Goal: Task Accomplishment & Management: Manage account settings

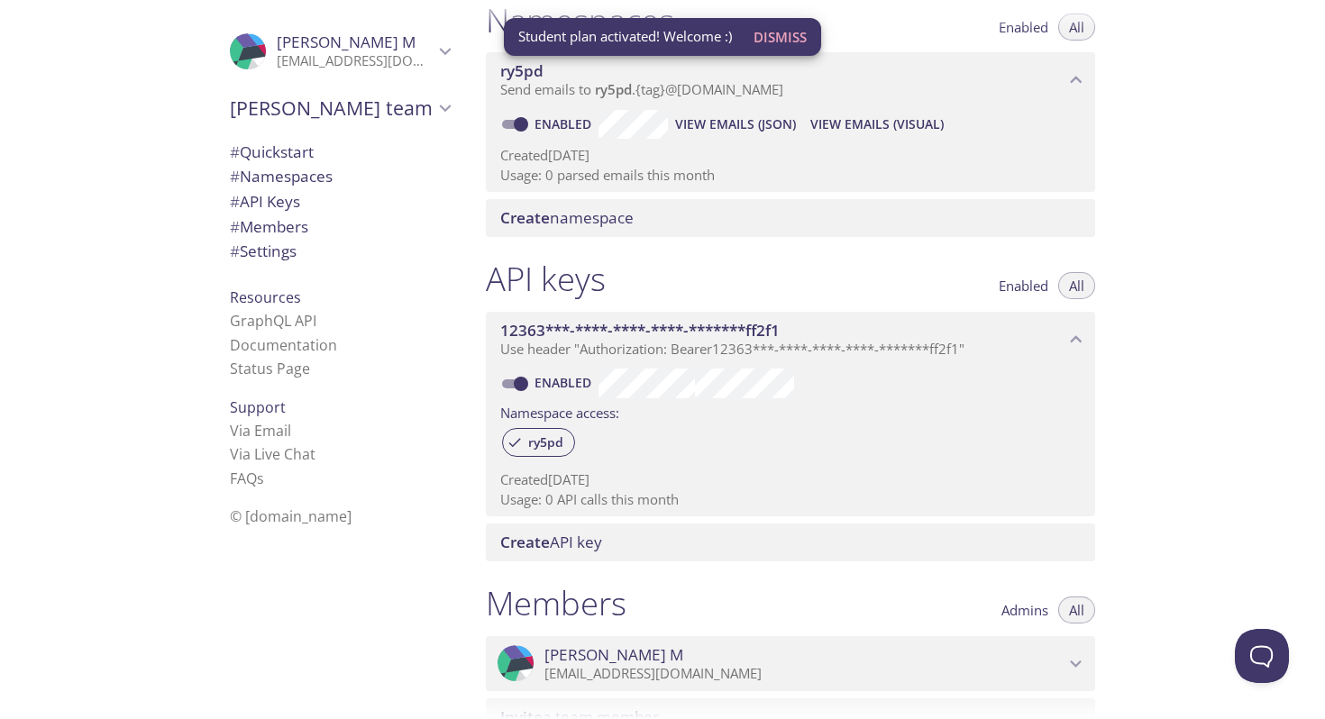
scroll to position [562, 0]
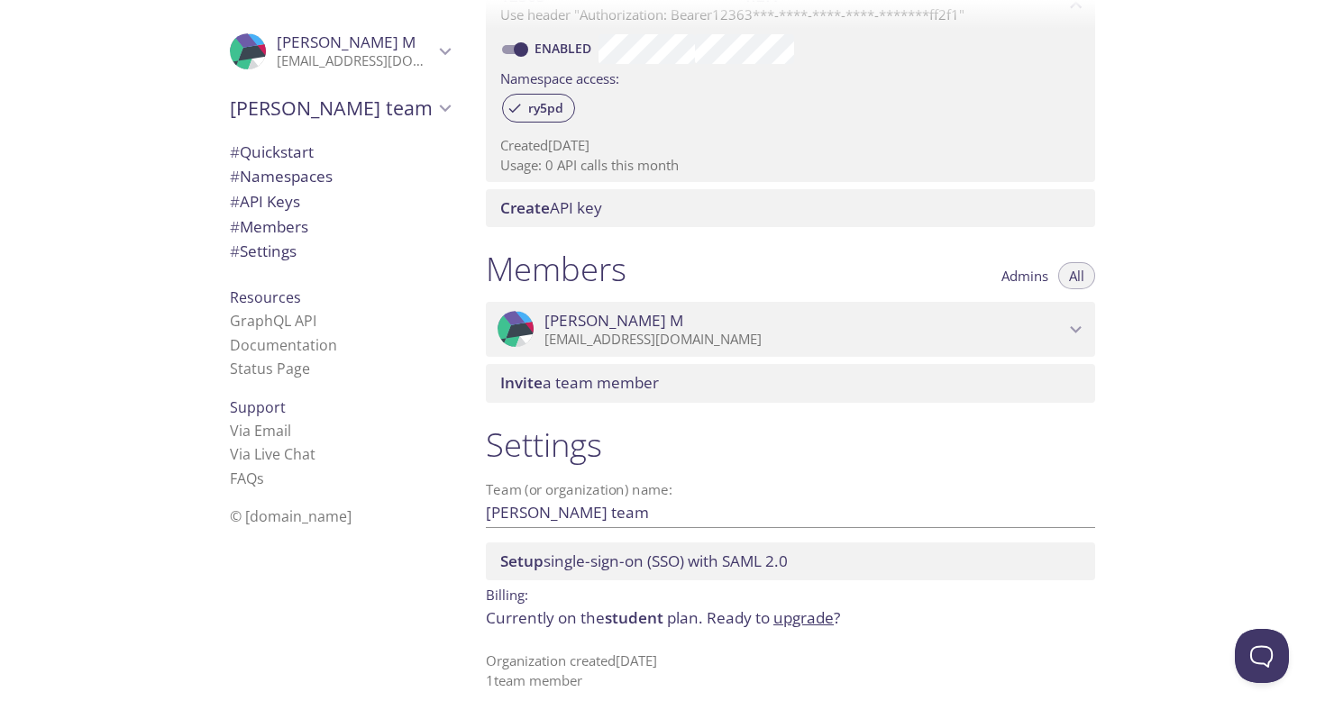
click at [811, 617] on link "upgrade" at bounding box center [803, 617] width 60 height 21
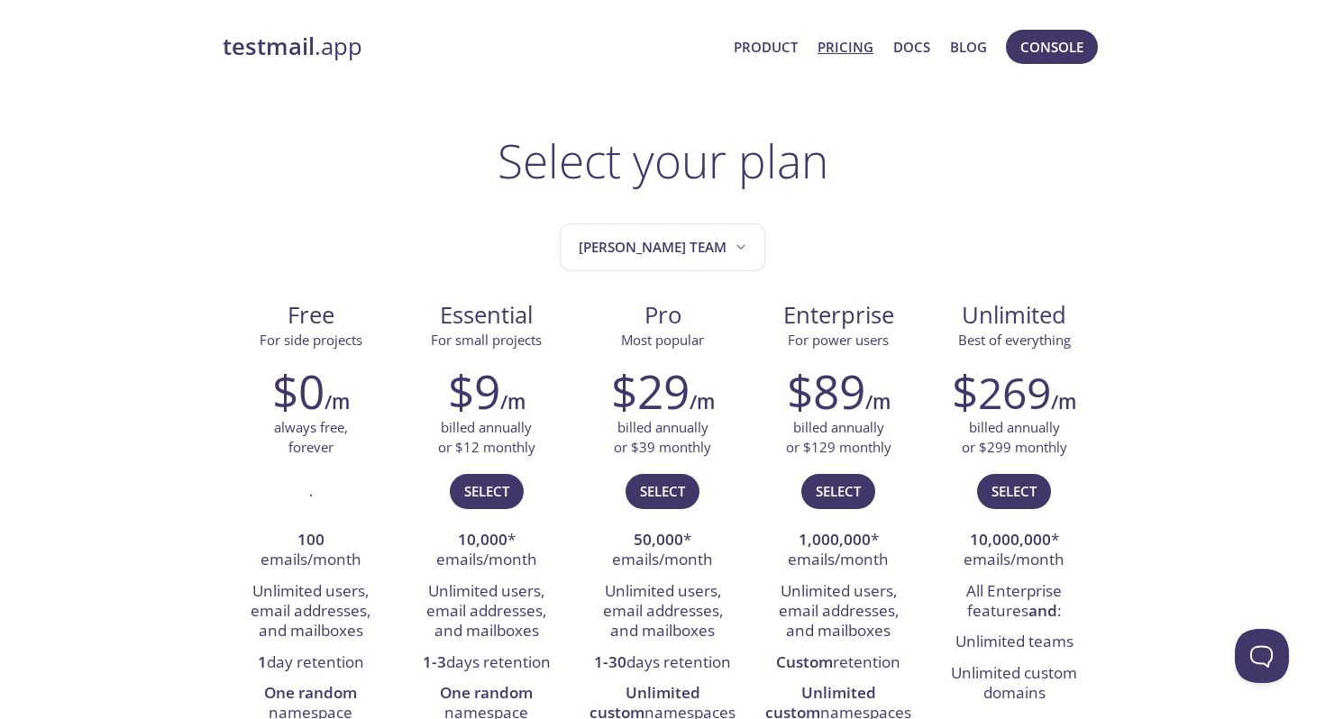
click at [845, 62] on span "Product Pricing Docs Blog" at bounding box center [860, 46] width 273 height 43
click at [286, 36] on strong "testmail" at bounding box center [269, 47] width 92 height 32
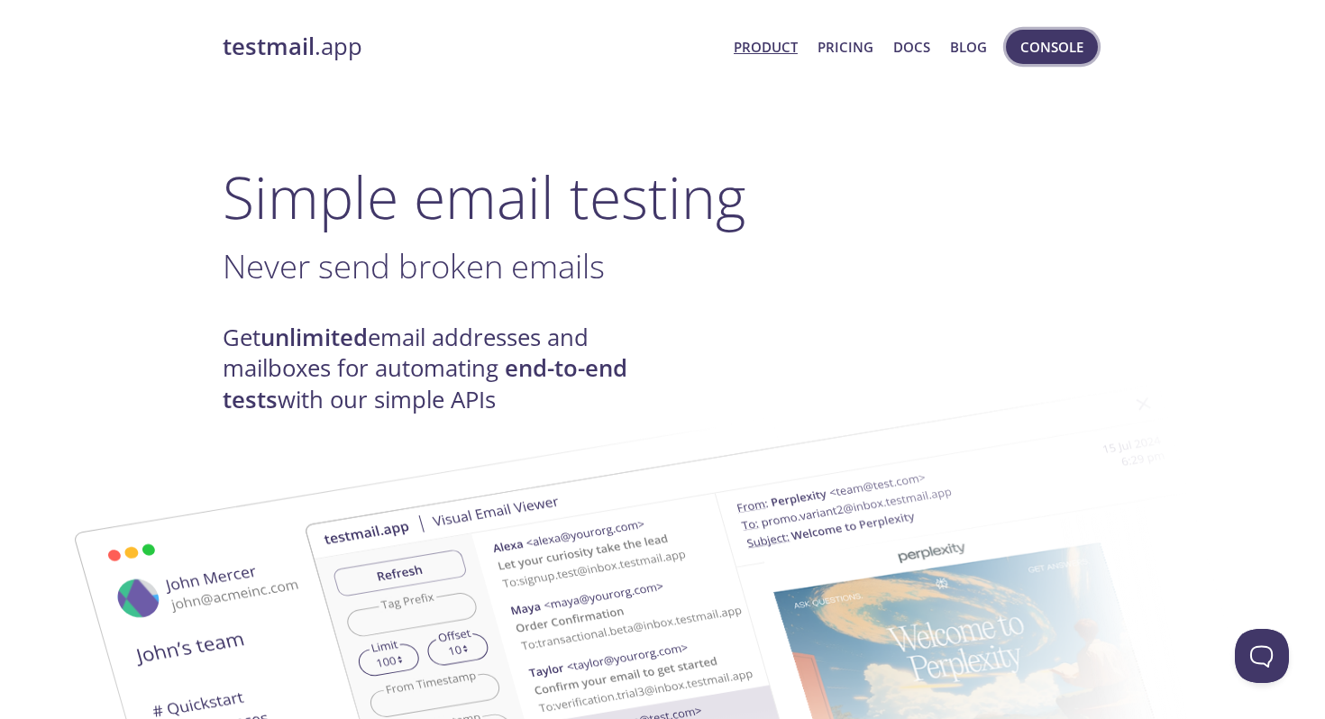
click at [1031, 54] on span "Console" at bounding box center [1051, 46] width 63 height 23
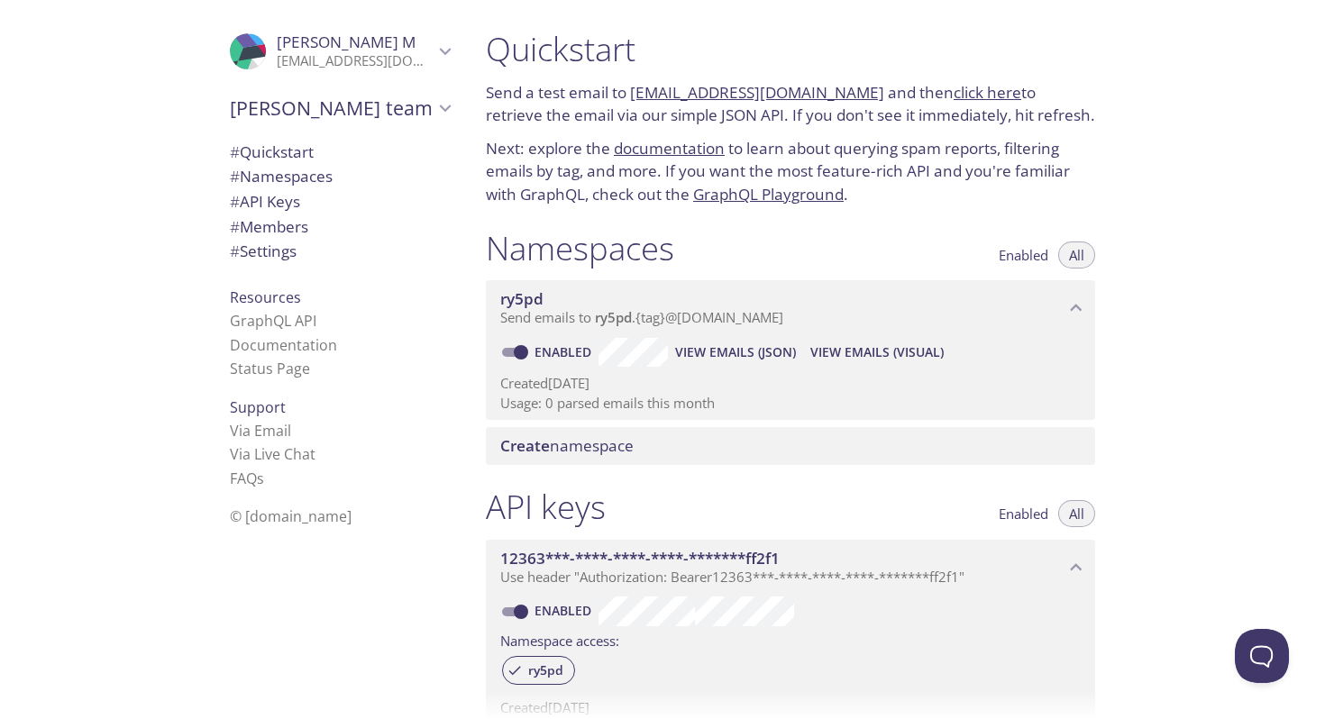
click at [326, 67] on p "masonmorse@tamu.edu" at bounding box center [355, 61] width 157 height 18
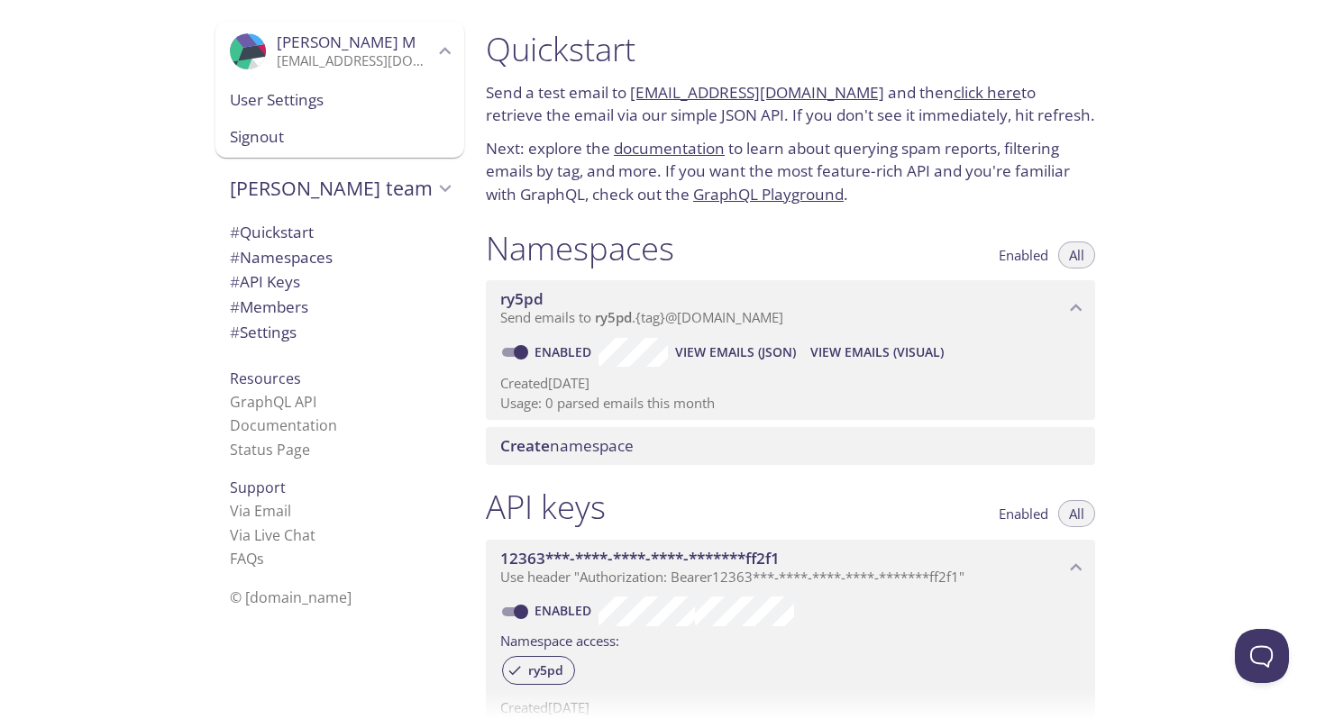
click at [323, 105] on span "User Settings" at bounding box center [340, 99] width 220 height 23
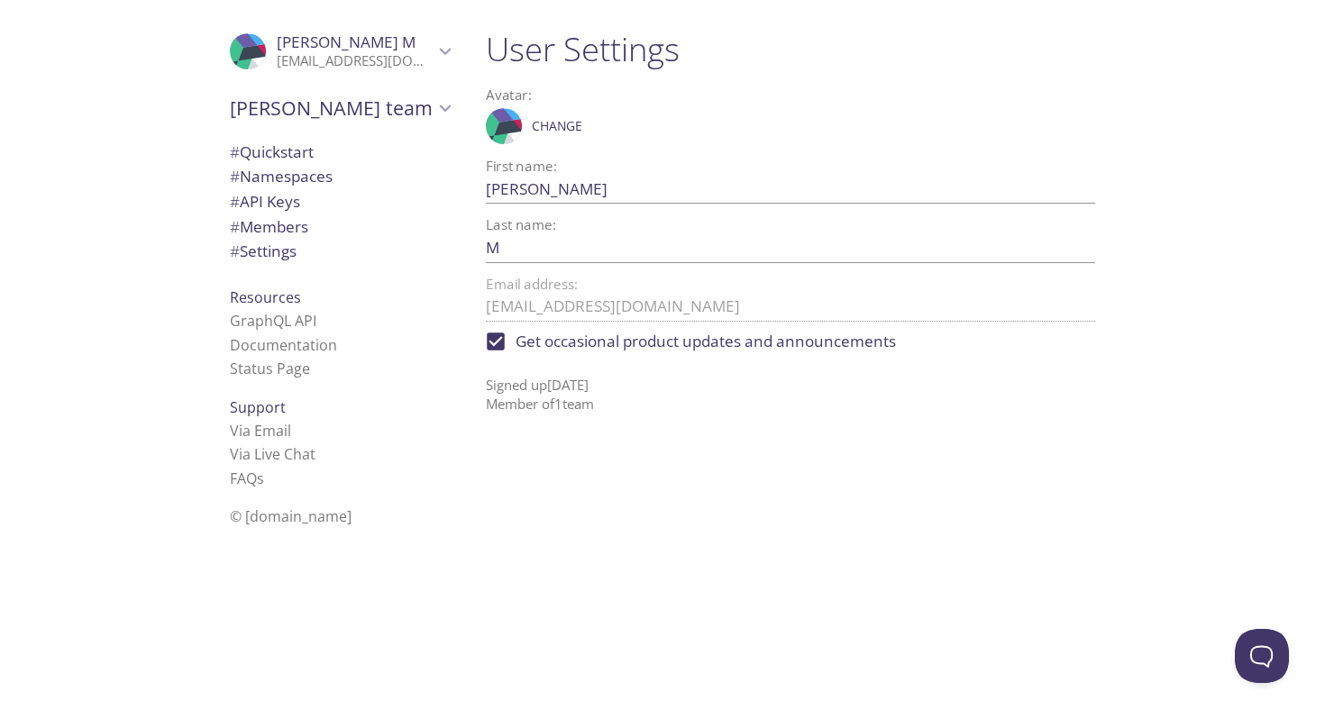
click at [671, 350] on span "Get occasional product updates and announcements" at bounding box center [705, 341] width 380 height 23
click at [515, 350] on input "Get occasional product updates and announcements" at bounding box center [496, 342] width 40 height 40
checkbox input "false"
click at [302, 266] on div "# Quickstart # Namespaces # API Keys # Members # Settings" at bounding box center [339, 206] width 249 height 143
click at [289, 240] on span "# Settings" at bounding box center [340, 251] width 220 height 23
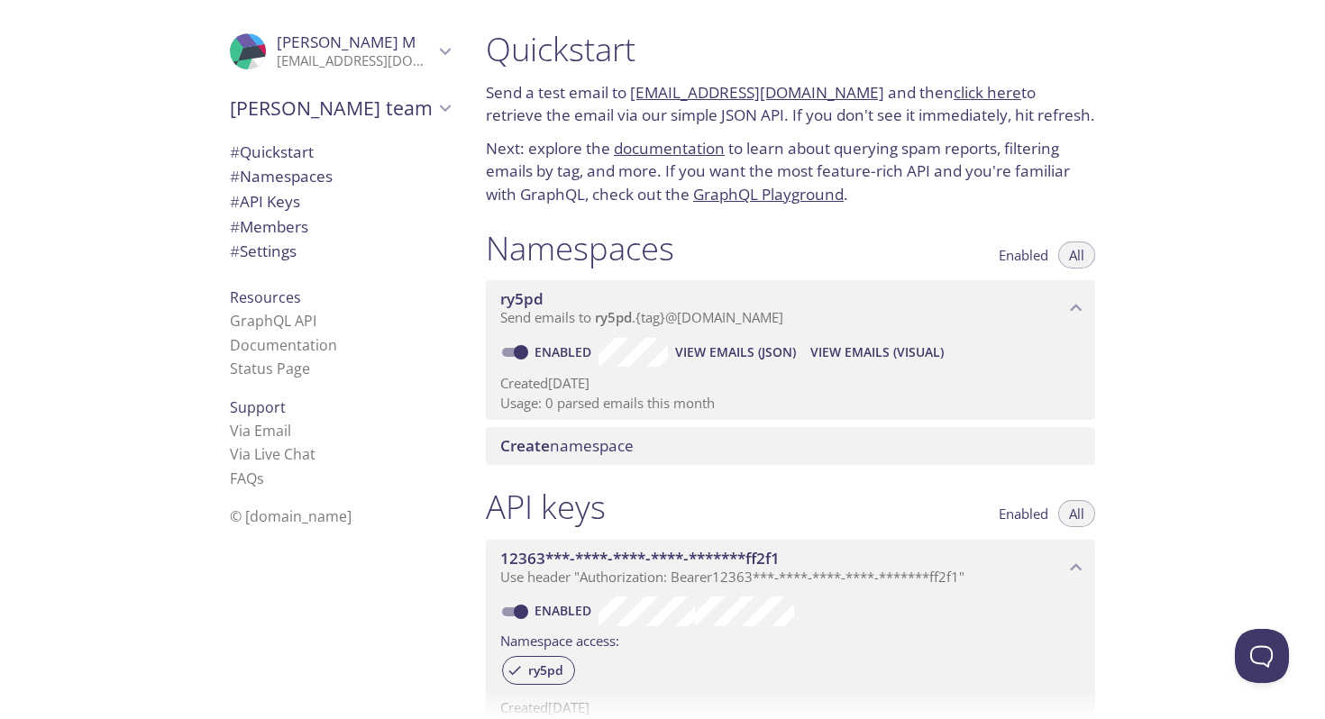
click at [388, 42] on span "Mason M" at bounding box center [355, 42] width 157 height 20
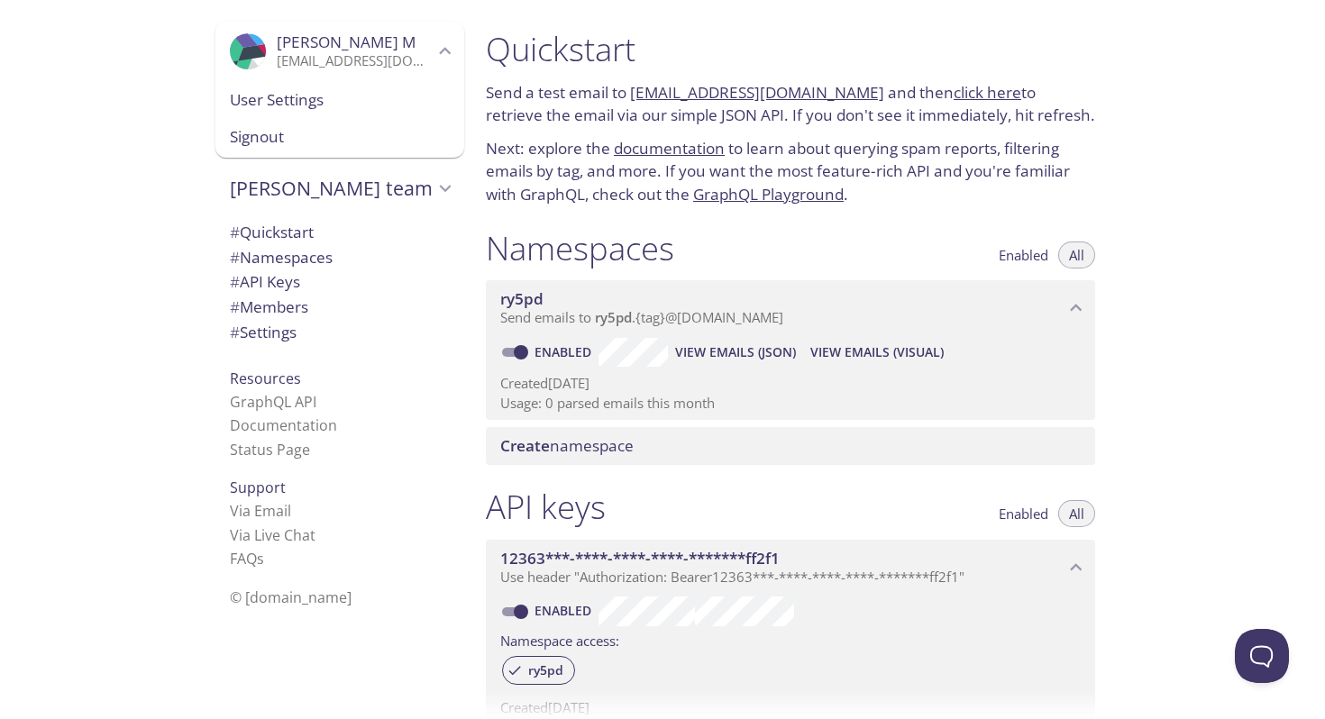
click at [379, 110] on span "User Settings" at bounding box center [340, 99] width 220 height 23
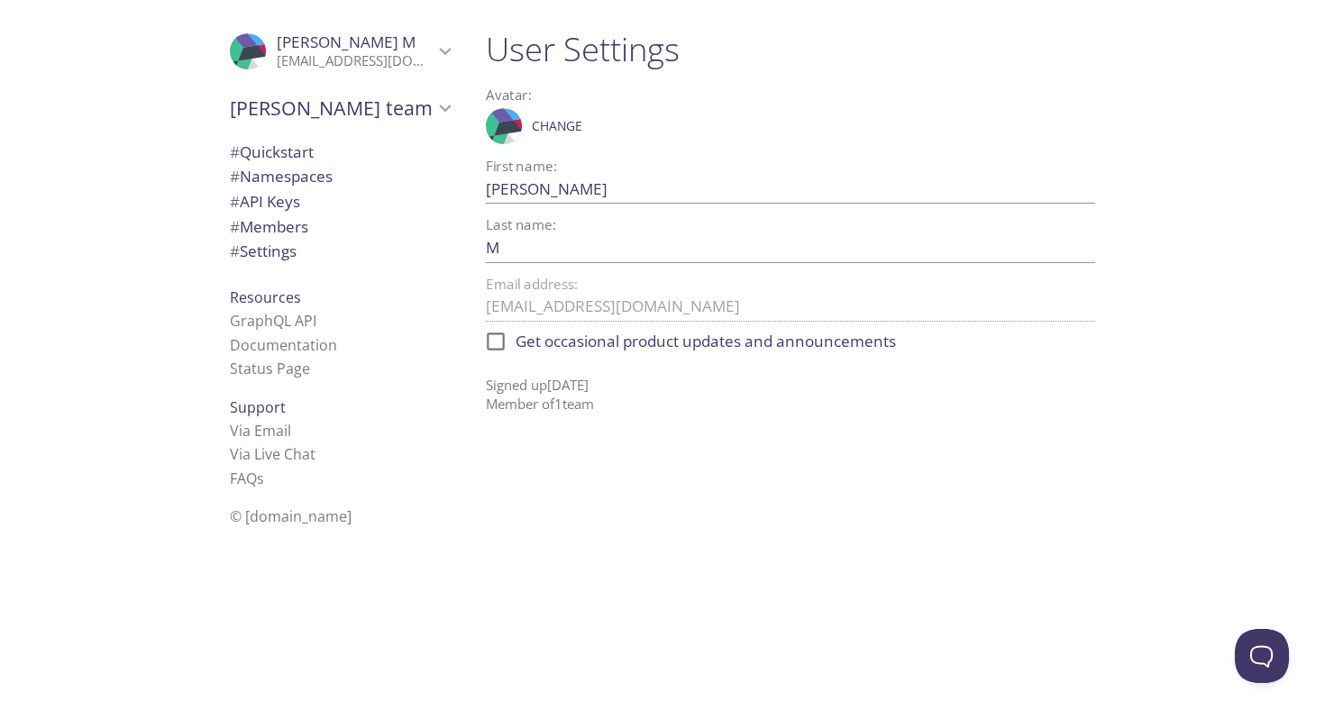
click at [586, 251] on input "M" at bounding box center [762, 248] width 552 height 30
click at [680, 470] on div "User Settings Avatar: .cls-1 { fill: #6d5ca8; } .cls-2 { fill: #3fc191; } .cls-…" at bounding box center [797, 359] width 652 height 719
click at [1067, 250] on span "Save" at bounding box center [1066, 248] width 49 height 22
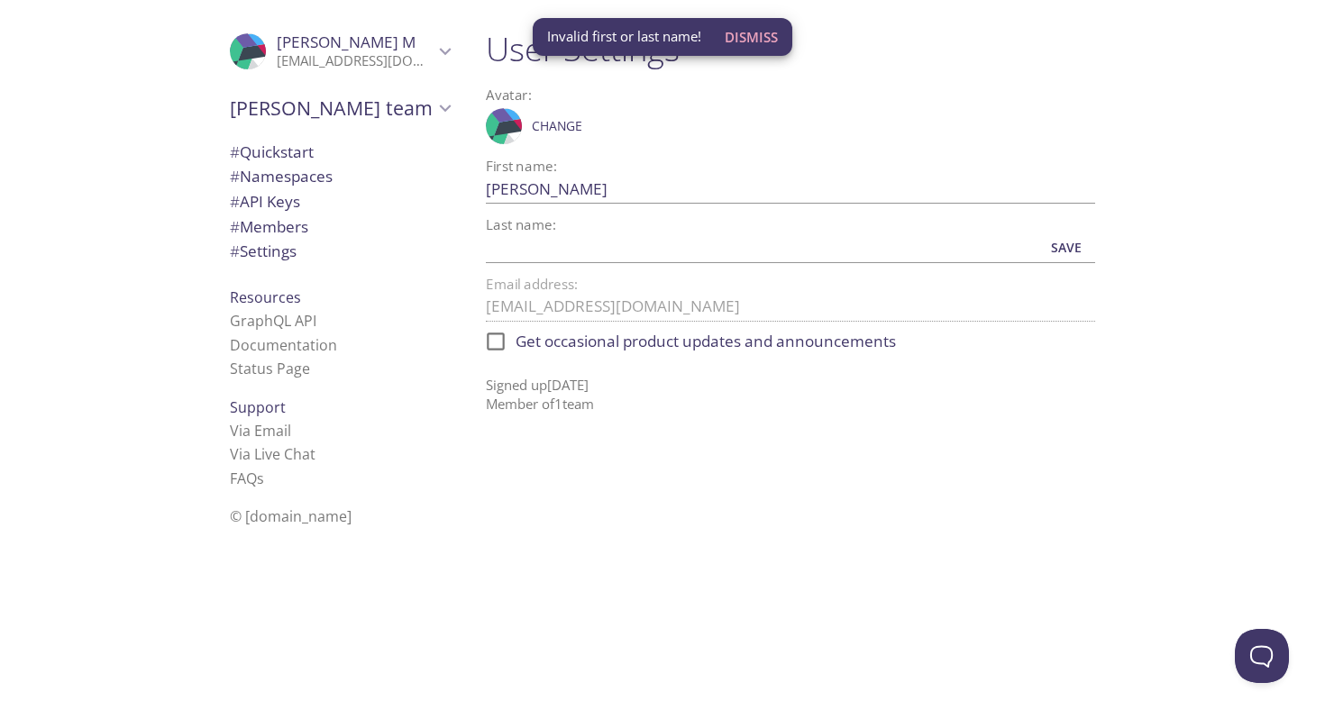
click at [316, 105] on span "Mason's team" at bounding box center [332, 108] width 204 height 25
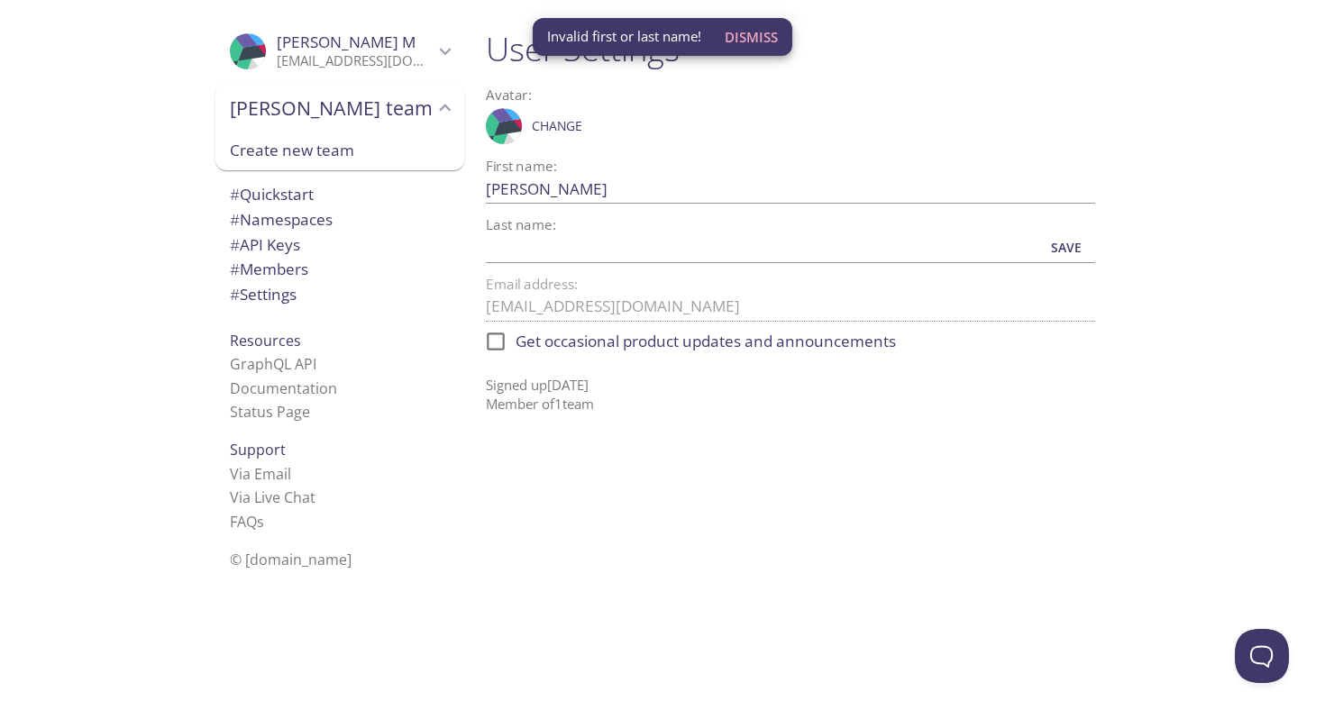
click at [291, 300] on span "# Settings" at bounding box center [263, 294] width 67 height 21
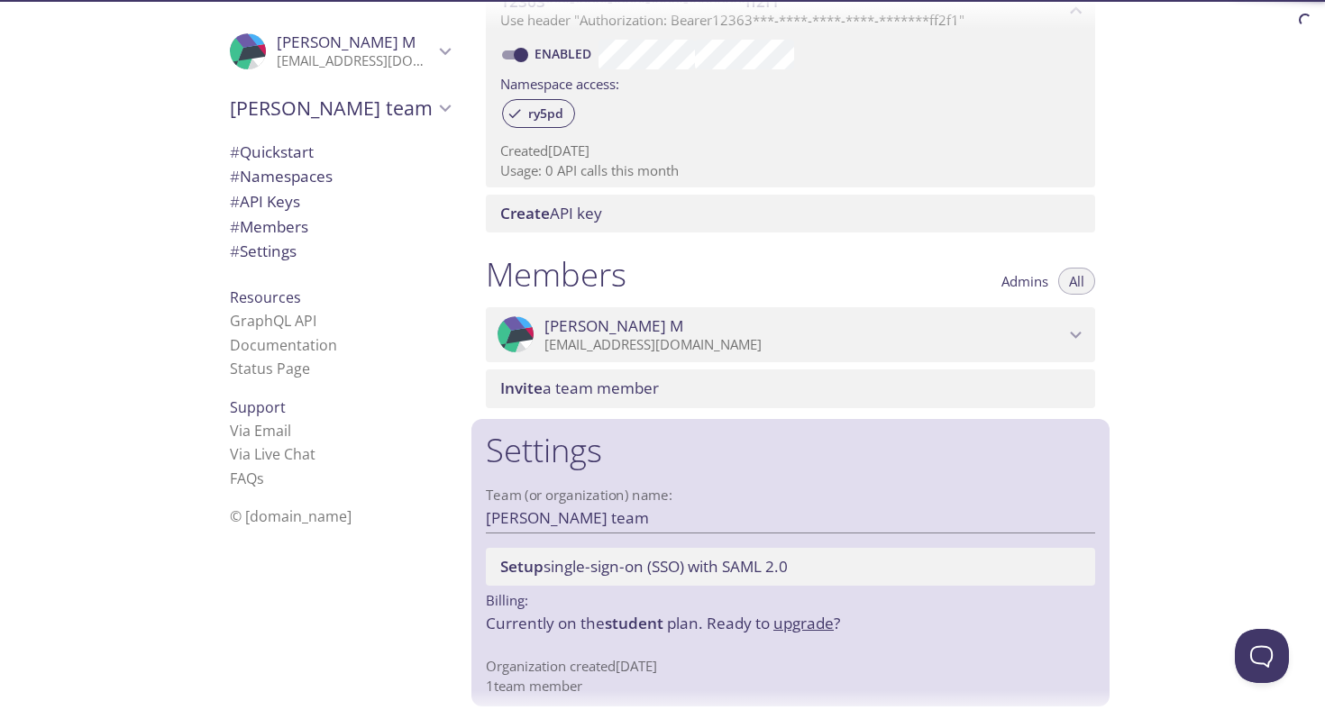
scroll to position [562, 0]
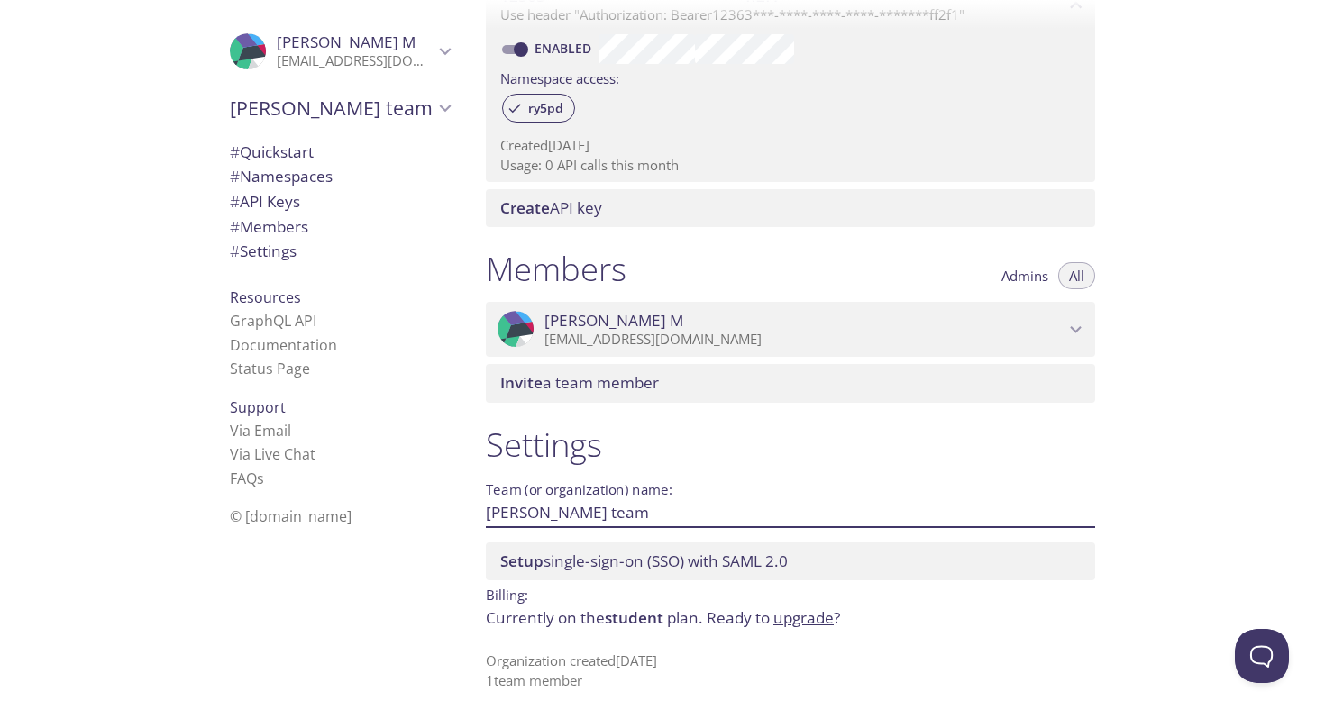
click at [607, 499] on input "Mason's team" at bounding box center [762, 512] width 552 height 30
click at [600, 510] on input "Mason's team" at bounding box center [762, 512] width 552 height 30
type input "M-Bar Operations"
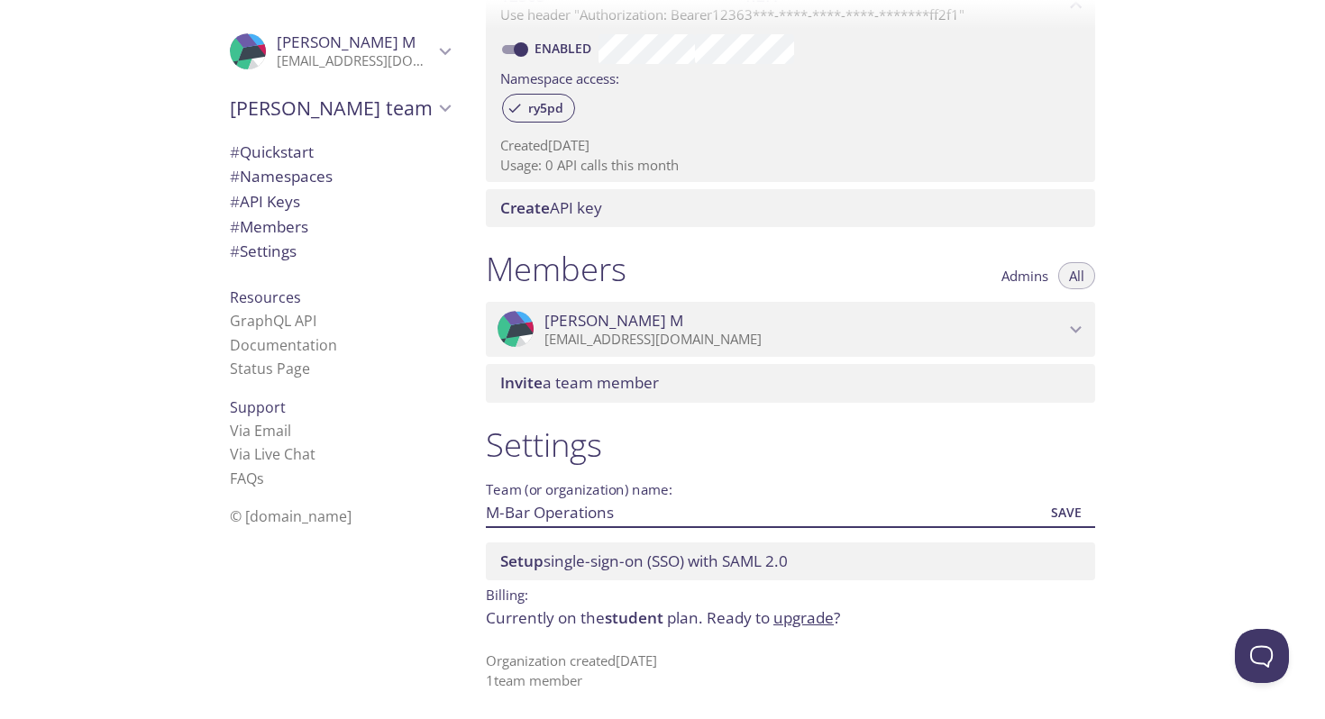
click at [448, 586] on div ".cls-1 { fill: #6d5ca8; } .cls-2 { fill: #3fc191; } .cls-3 { fill: #3b4752; } .…" at bounding box center [336, 359] width 270 height 719
click at [1066, 507] on span "Save" at bounding box center [1066, 513] width 49 height 22
click at [651, 547] on div "Setup single-sign-on (SSO) with SAML 2.0" at bounding box center [790, 562] width 609 height 38
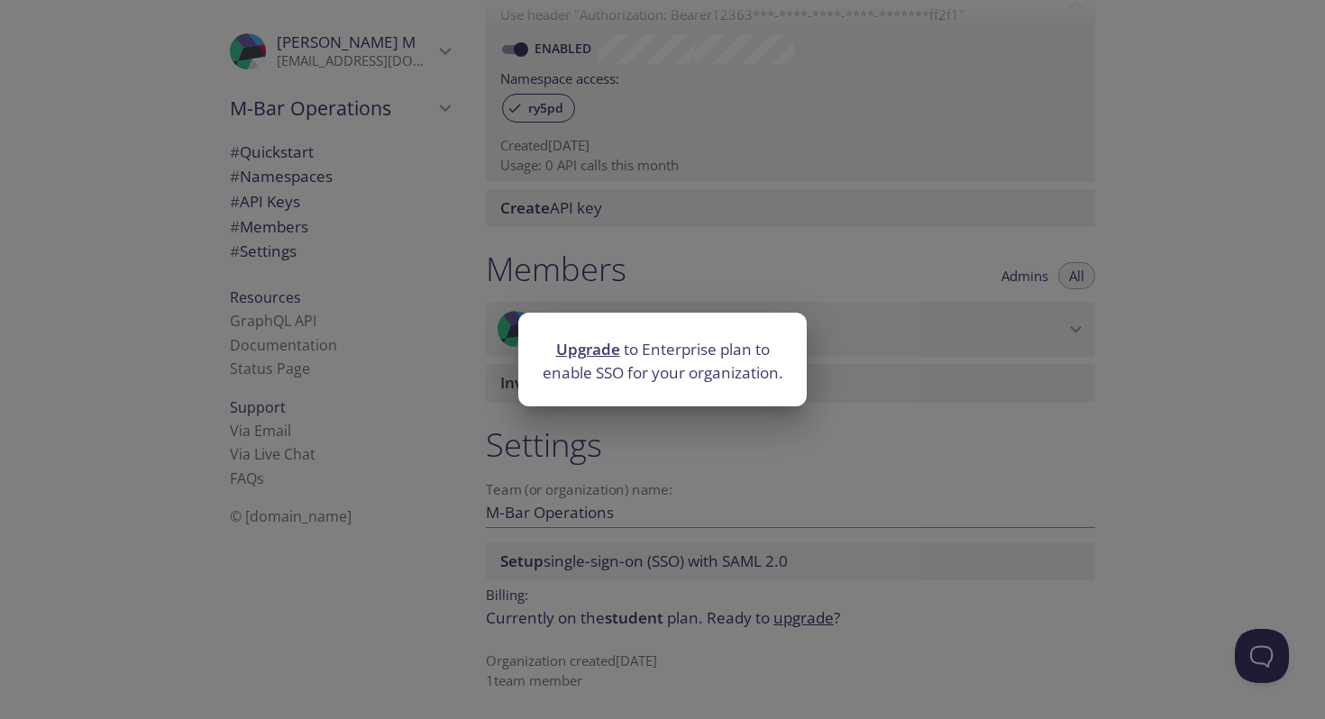
click at [651, 547] on div "Upgrade to Enterprise plan to enable SSO for your organization." at bounding box center [662, 359] width 1325 height 719
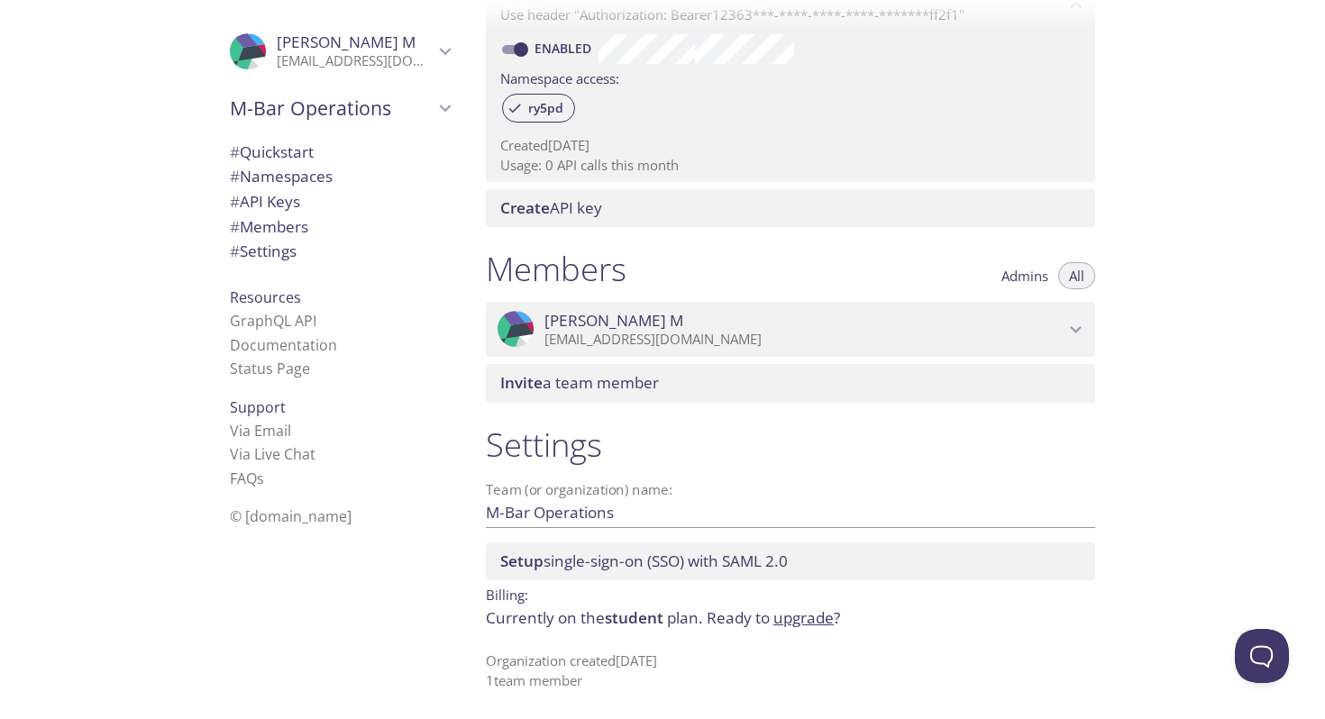
click at [329, 225] on span "# Members" at bounding box center [340, 226] width 220 height 23
click at [620, 380] on span "Invite a team member" at bounding box center [579, 382] width 159 height 21
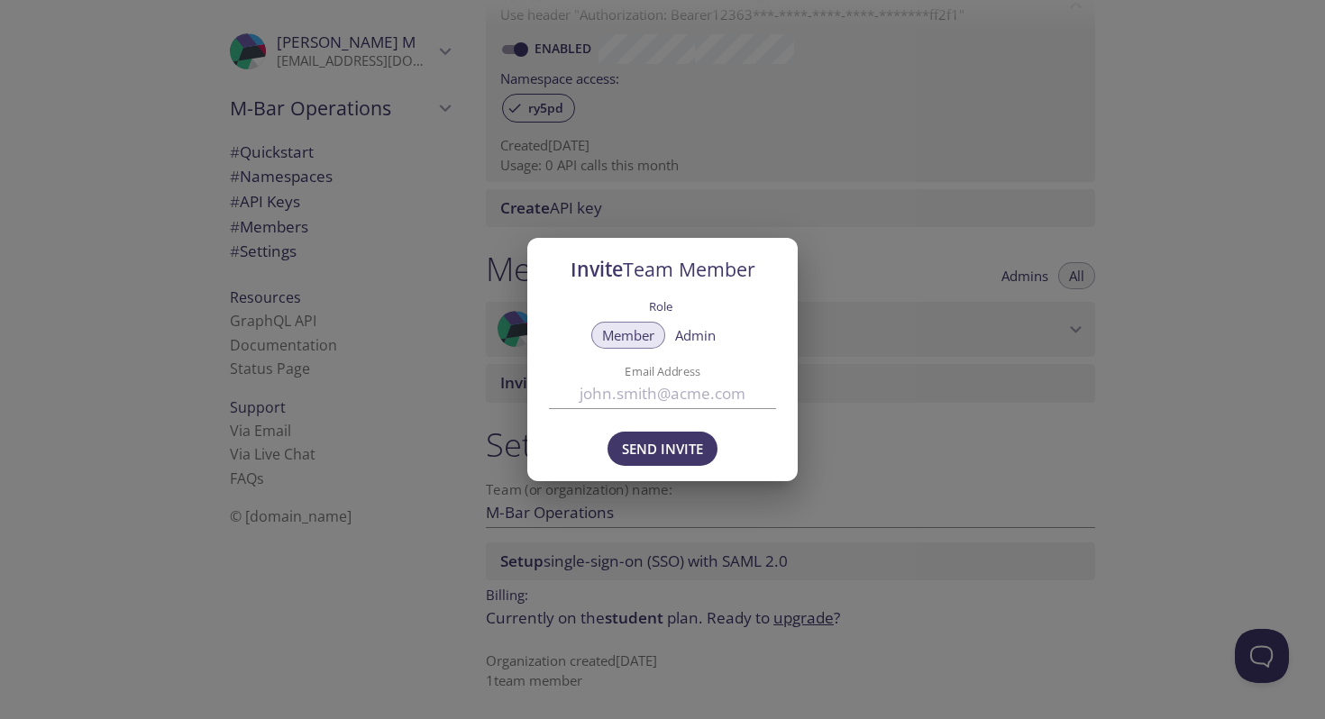
click at [700, 335] on span "Admin" at bounding box center [695, 335] width 41 height 0
click at [676, 404] on input "Email Address" at bounding box center [662, 394] width 227 height 30
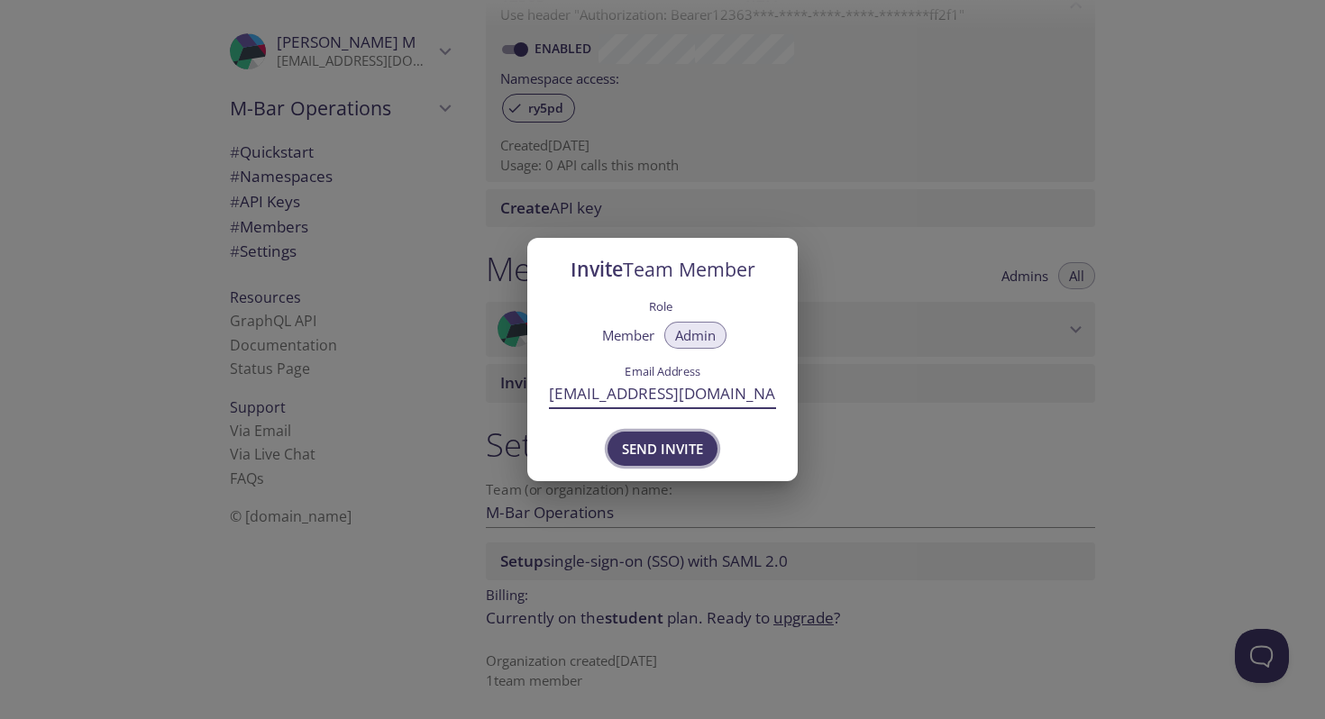
type input "mmorse@mbaroperations.com"
click at [671, 449] on span "Send Invite" at bounding box center [662, 448] width 81 height 23
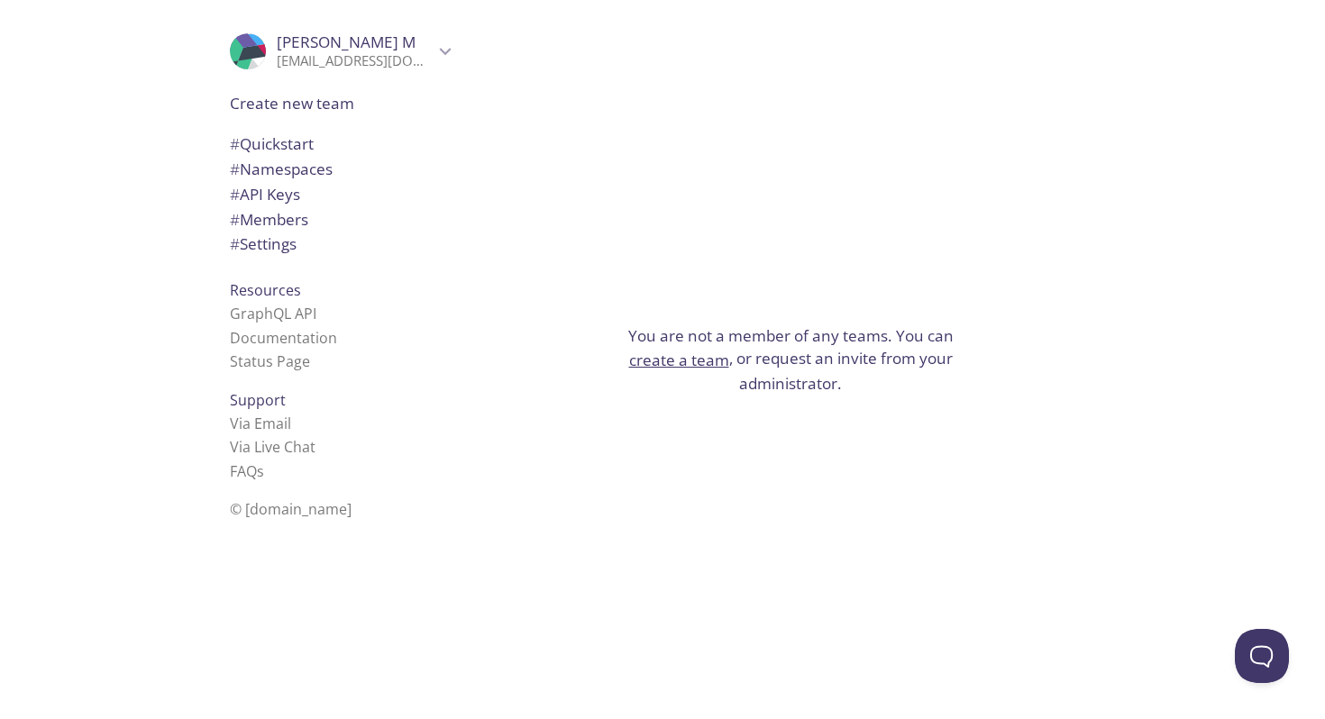
click at [355, 107] on span "Create new team" at bounding box center [340, 103] width 220 height 23
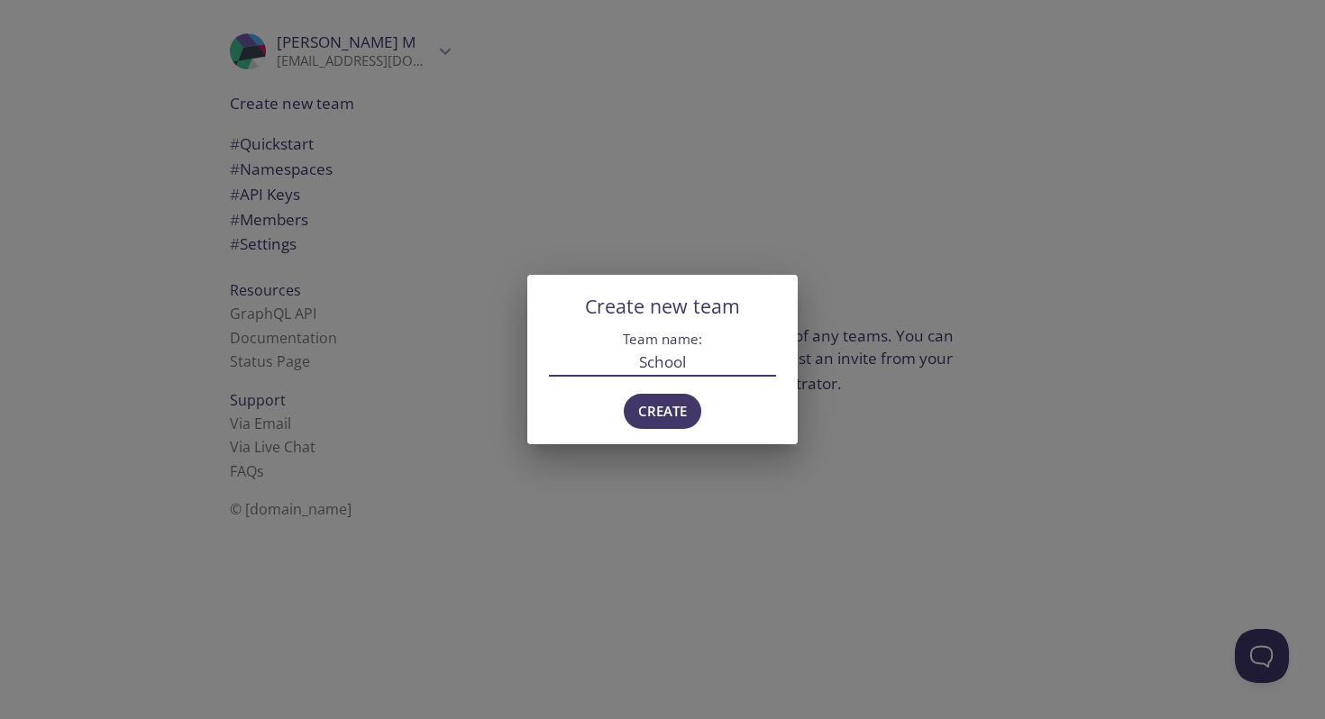
type input "School"
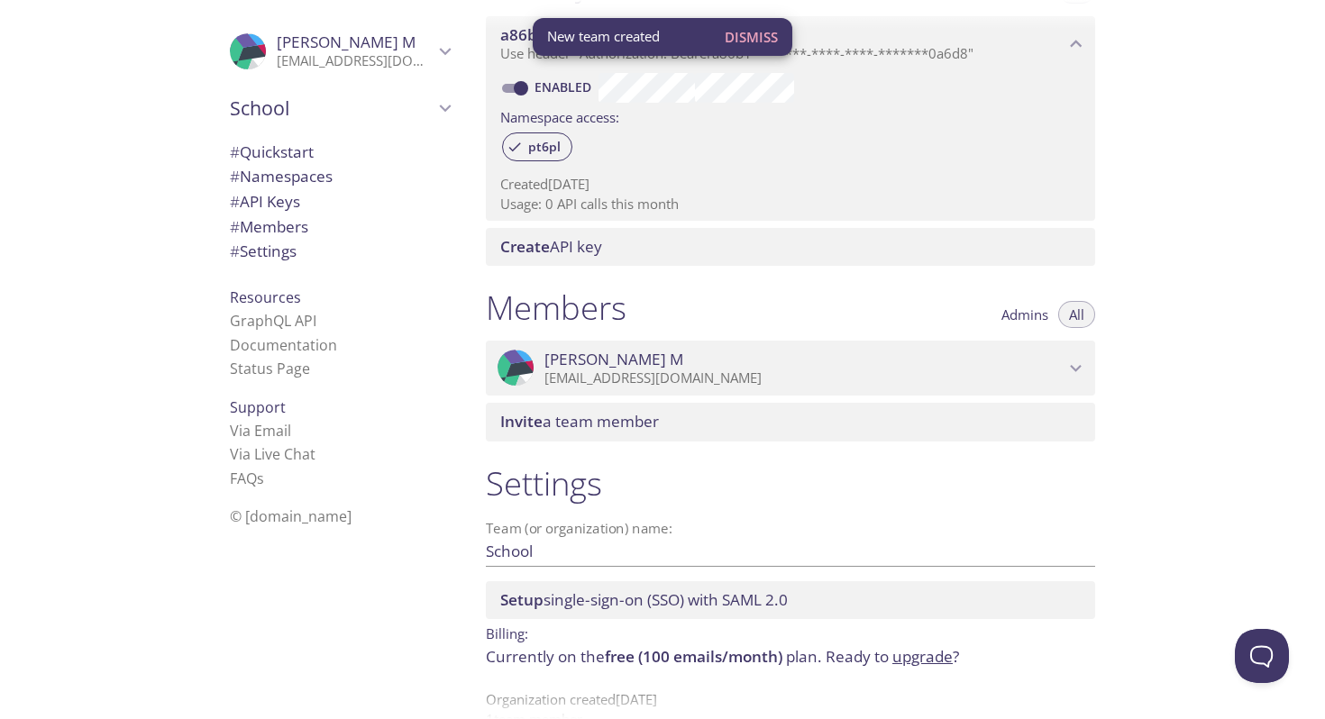
scroll to position [461, 0]
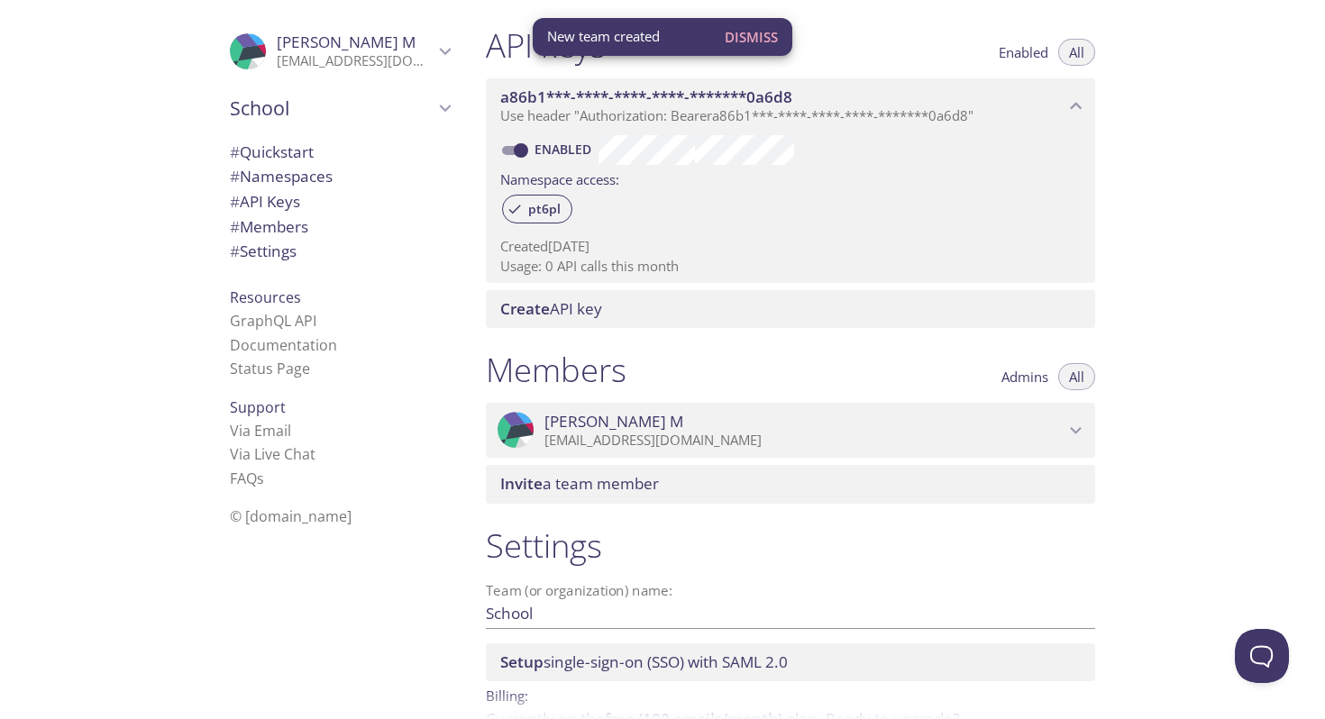
click at [306, 49] on span "Mason M" at bounding box center [346, 42] width 139 height 21
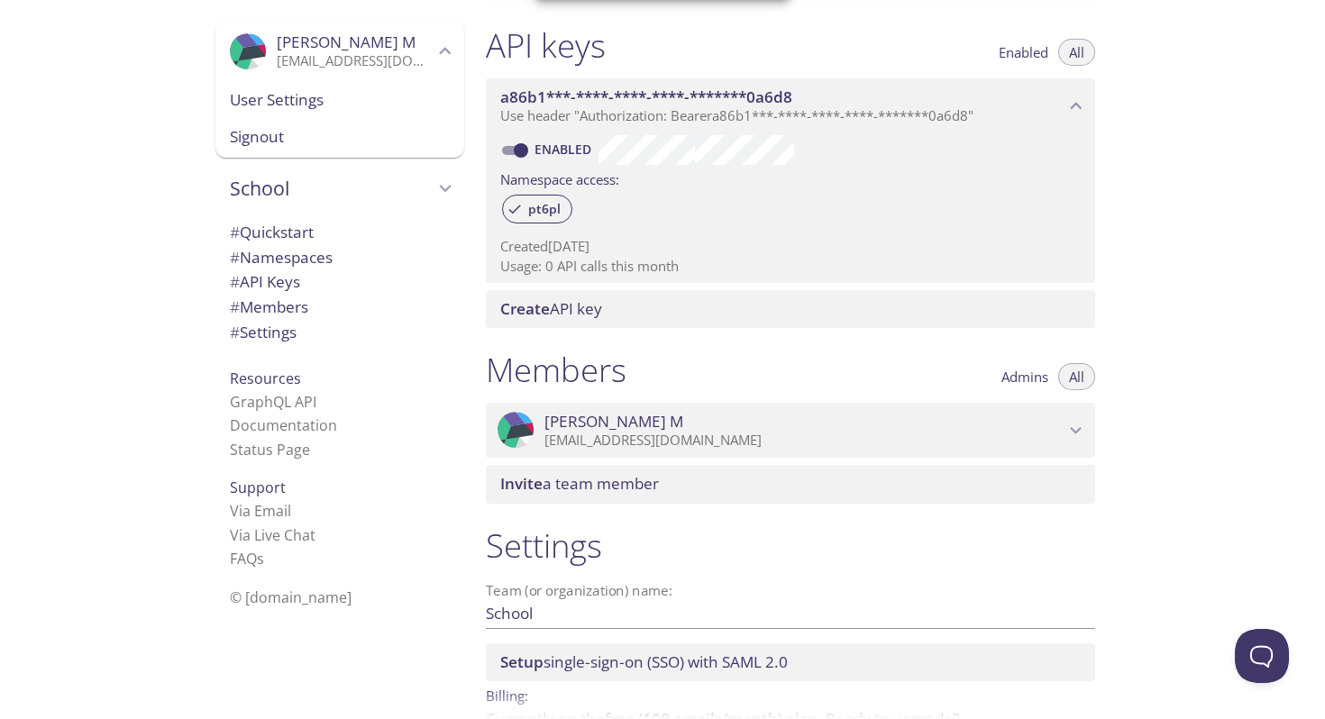
click at [314, 96] on span "User Settings" at bounding box center [340, 99] width 220 height 23
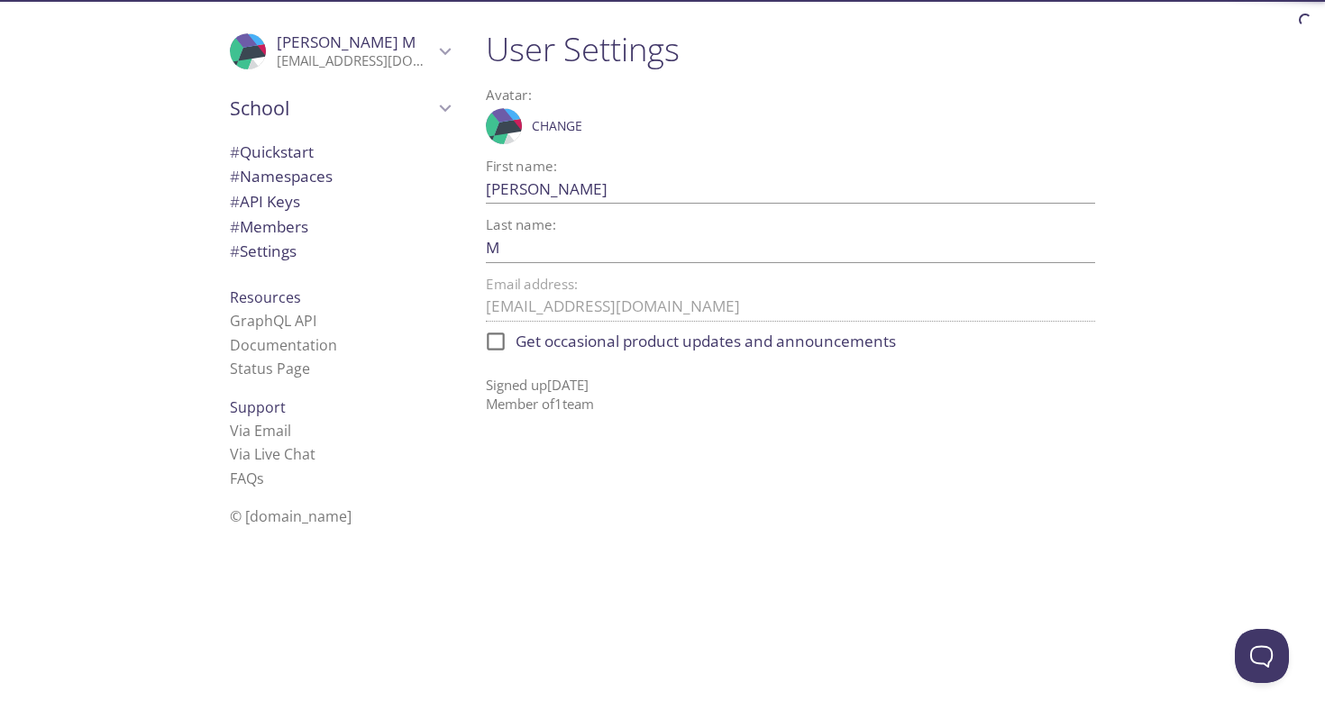
click at [585, 190] on input "Mason" at bounding box center [762, 189] width 552 height 30
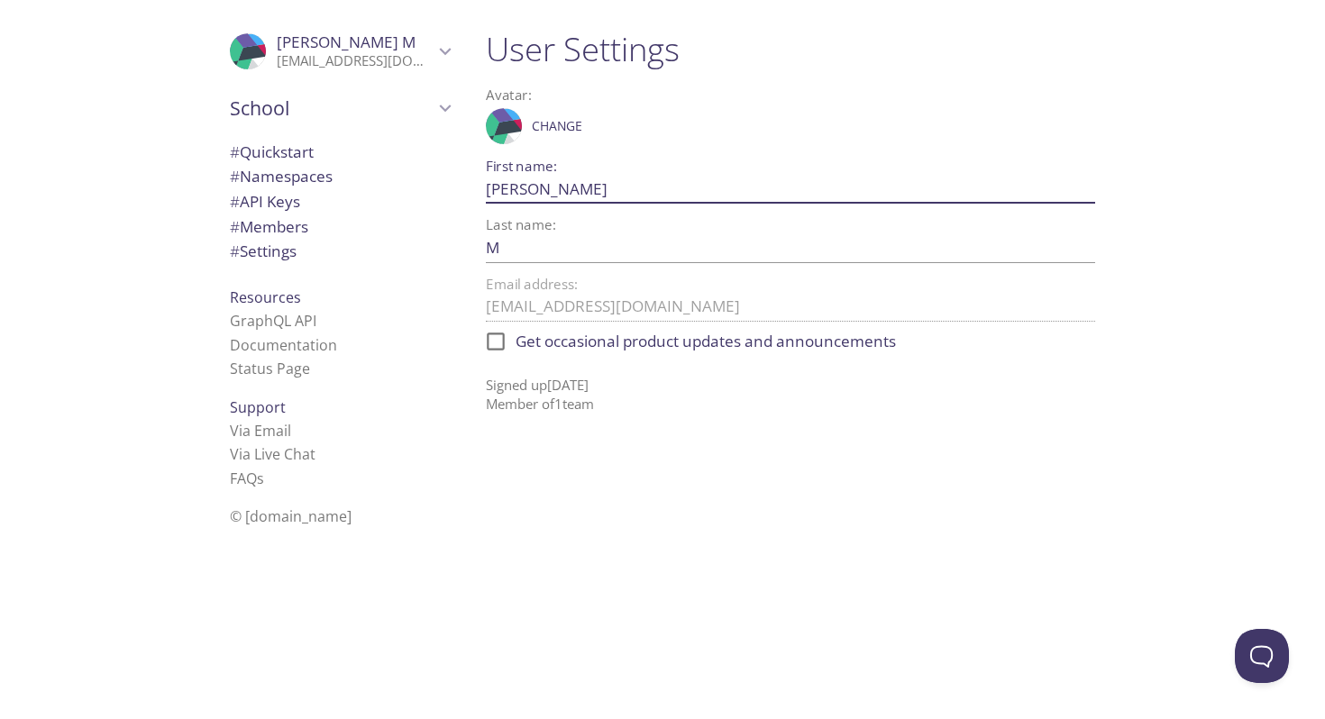
type input "M"
type input "TAMU"
click at [582, 253] on input "M" at bounding box center [762, 248] width 552 height 30
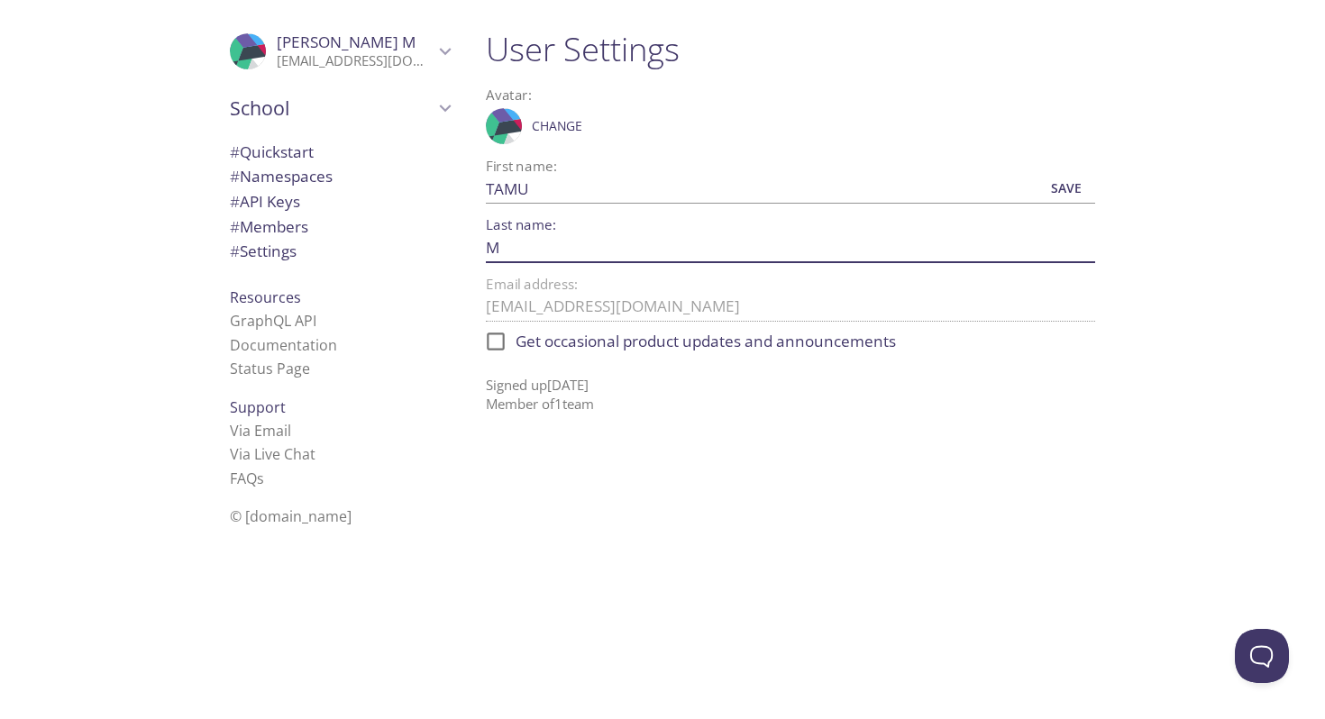
click at [582, 253] on input "M" at bounding box center [762, 248] width 552 height 30
type input "Account"
click at [669, 467] on div "User Settings Avatar: .cls-1 { fill: #6d5ca8; } .cls-2 { fill: #3fc191; } .cls-…" at bounding box center [797, 359] width 652 height 719
click at [1061, 162] on div "First name: TAMU Save" at bounding box center [790, 182] width 609 height 44
click at [1061, 182] on span "Save" at bounding box center [1066, 189] width 49 height 22
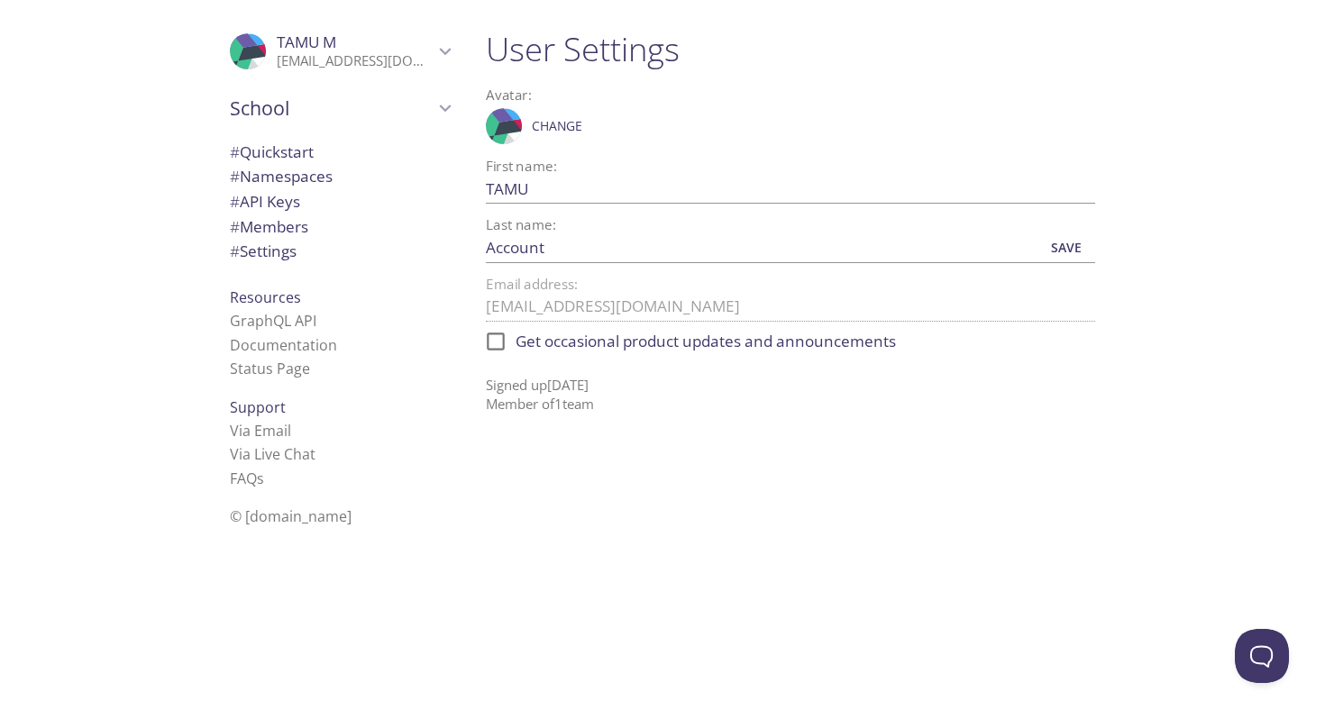
click at [1063, 244] on span "Save" at bounding box center [1066, 248] width 49 height 22
click at [344, 103] on span "School" at bounding box center [332, 108] width 204 height 25
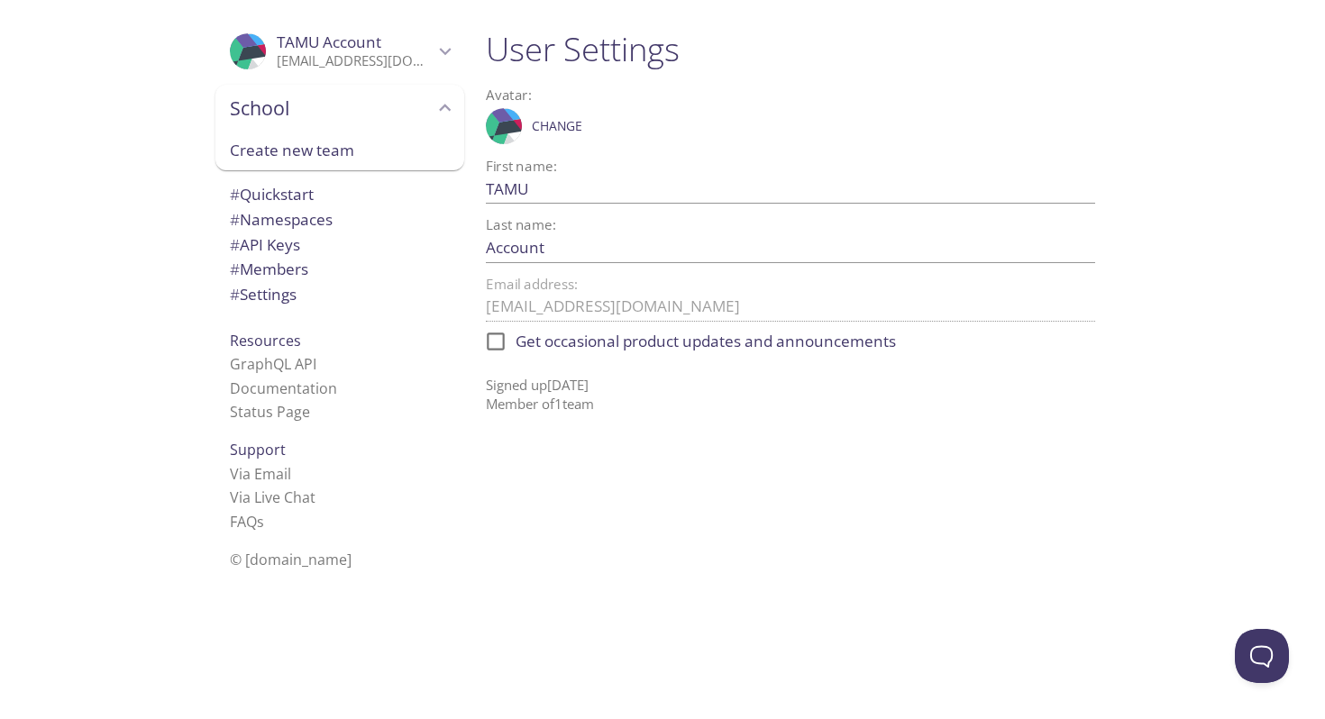
click at [341, 200] on span "# Quickstart" at bounding box center [340, 194] width 220 height 23
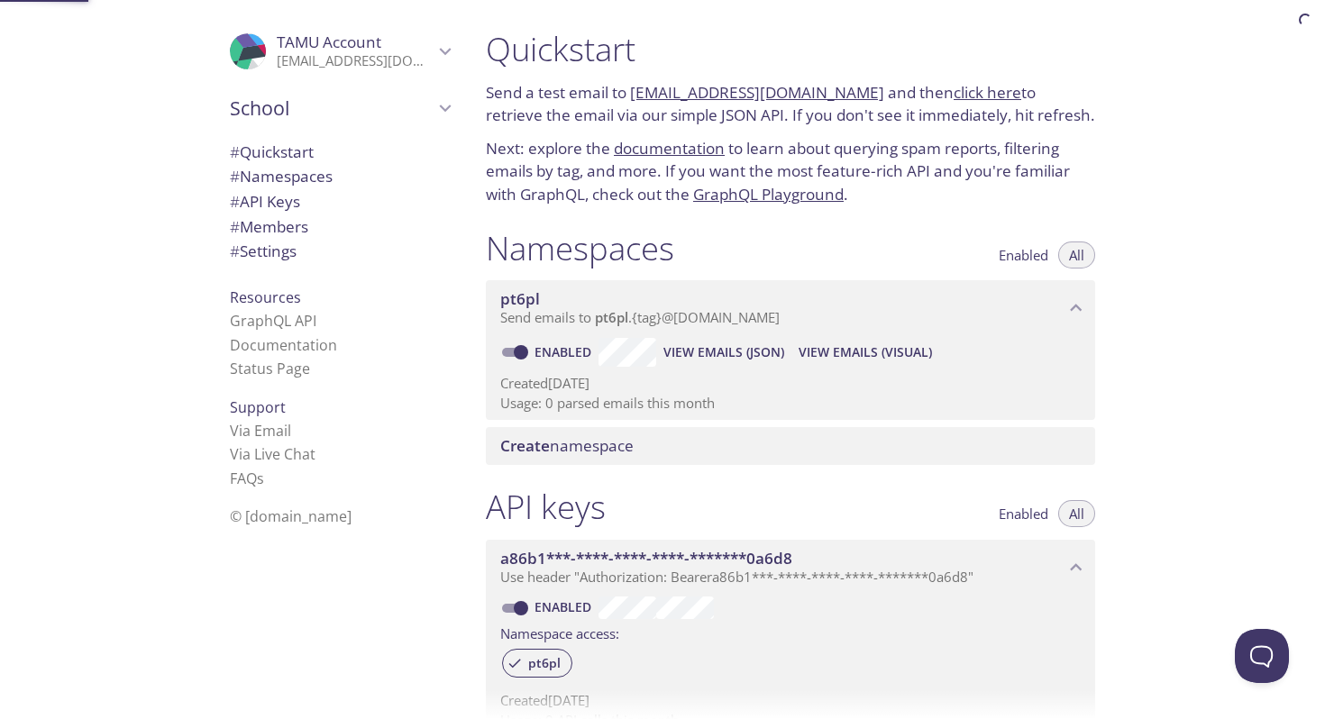
scroll to position [29, 0]
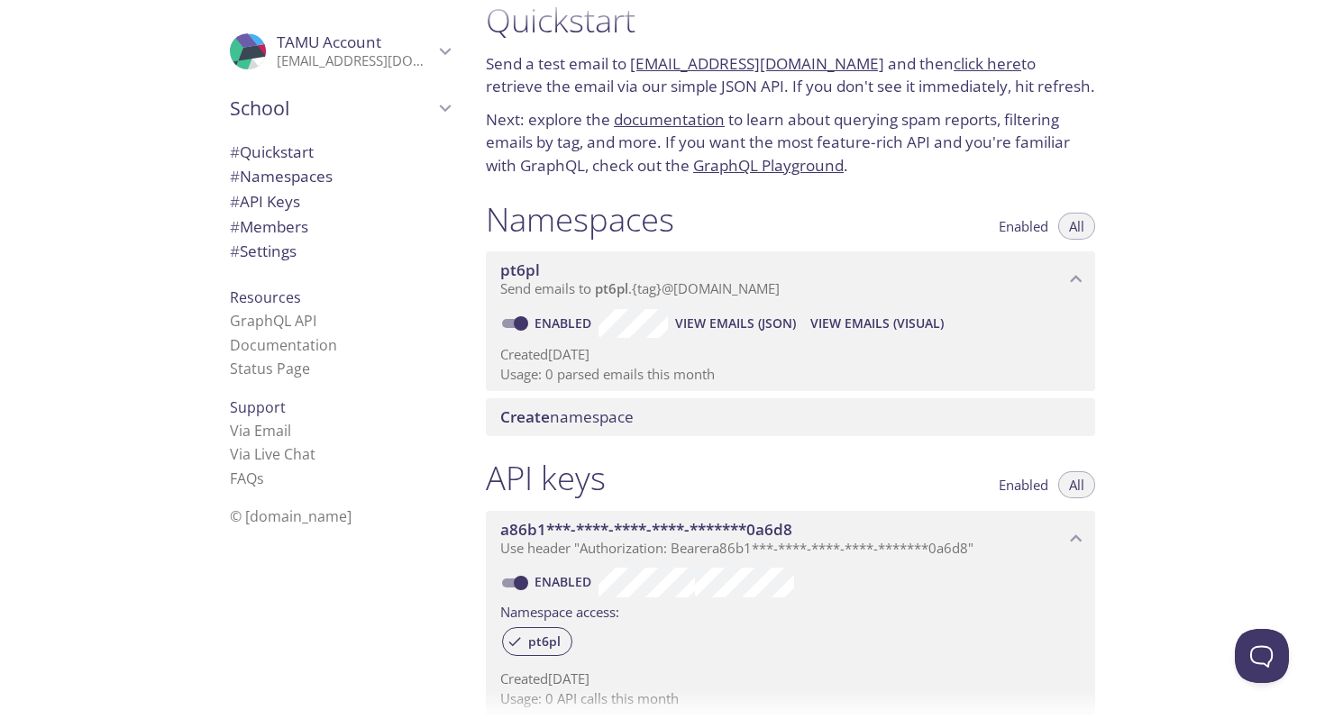
click at [374, 61] on p "masonmorse@tamu.edu" at bounding box center [355, 61] width 157 height 18
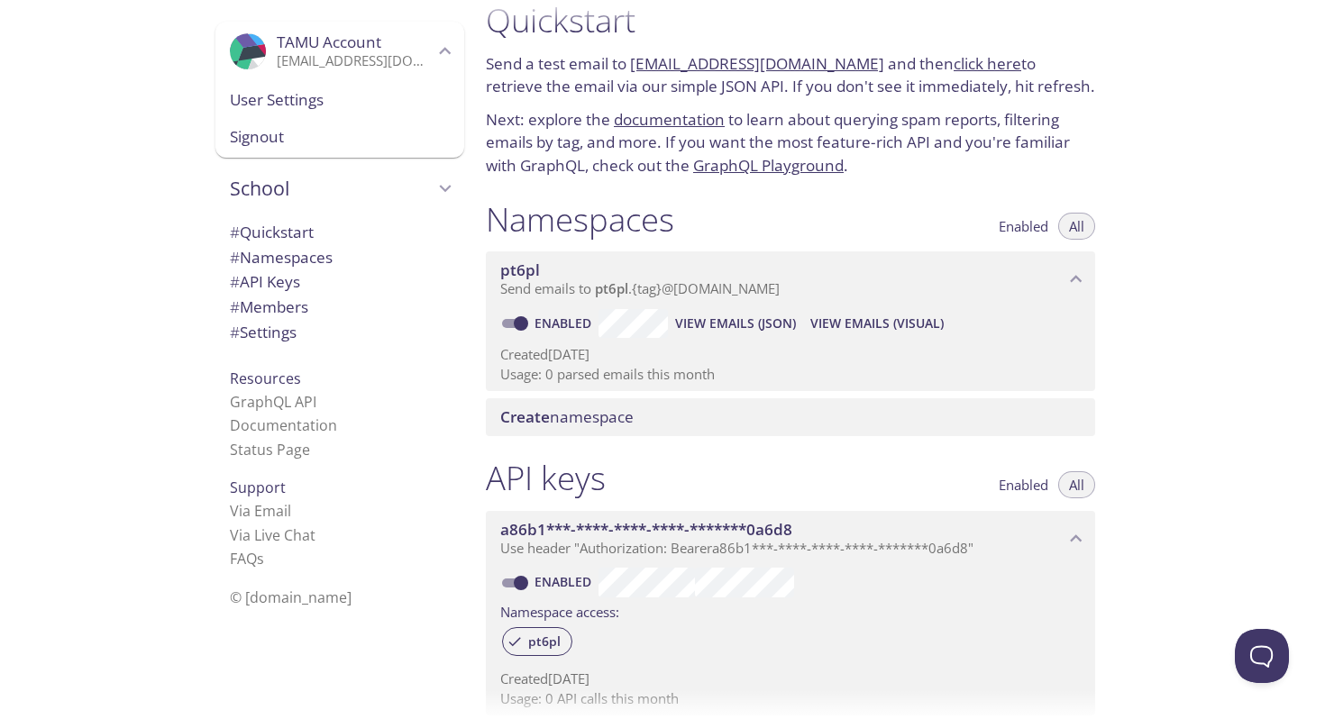
click at [337, 146] on span "Signout" at bounding box center [340, 136] width 220 height 23
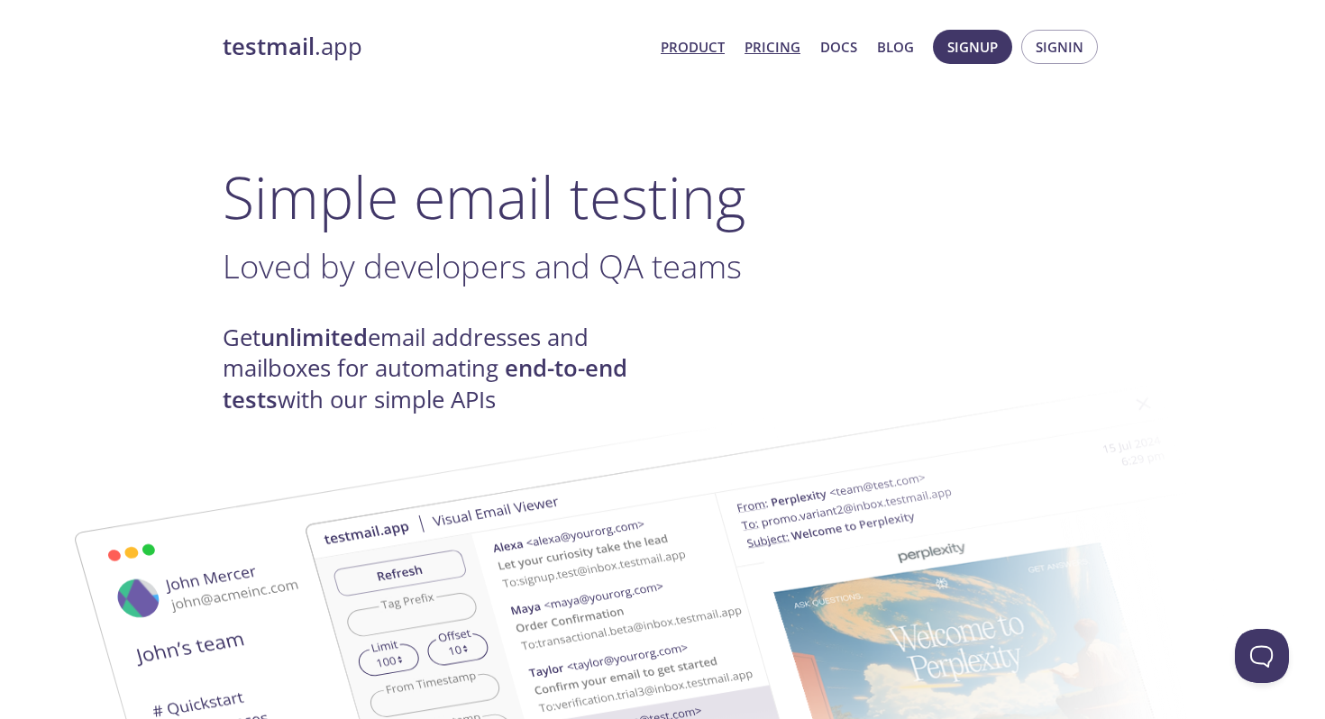
click at [787, 50] on link "Pricing" at bounding box center [772, 46] width 56 height 23
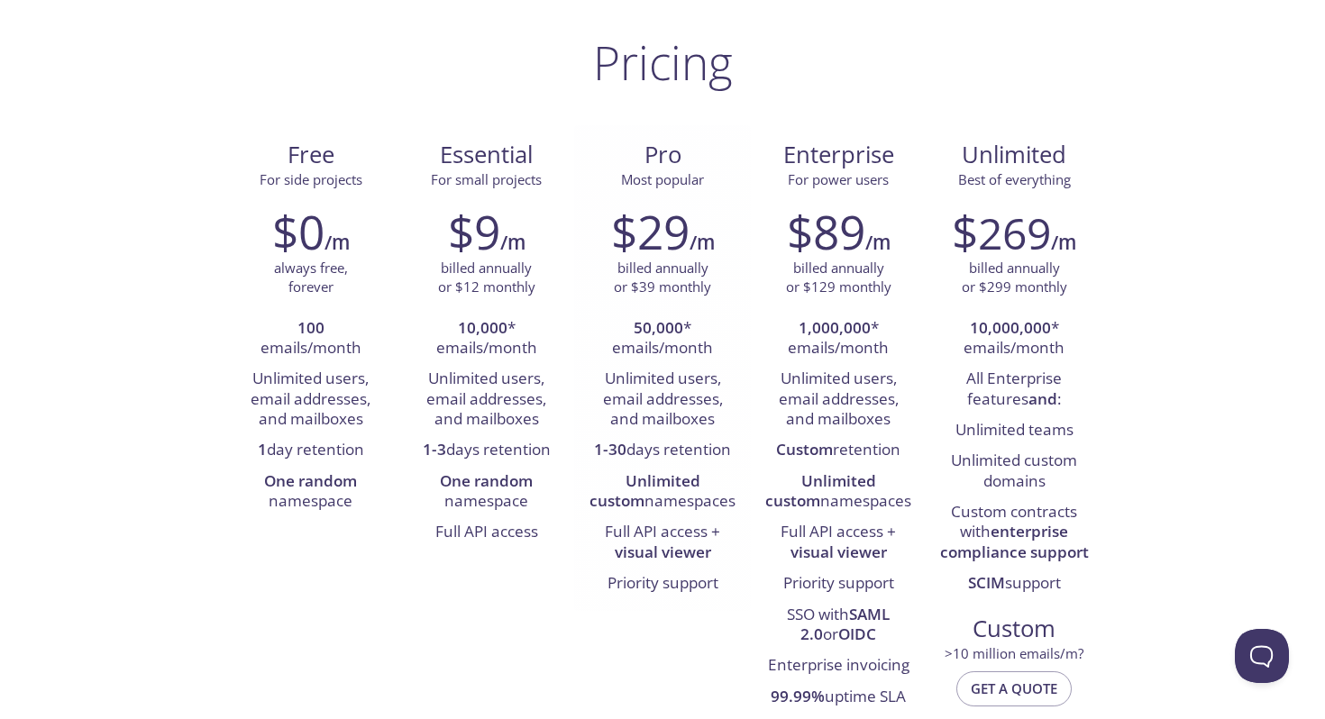
scroll to position [99, 0]
